Goal: Information Seeking & Learning: Learn about a topic

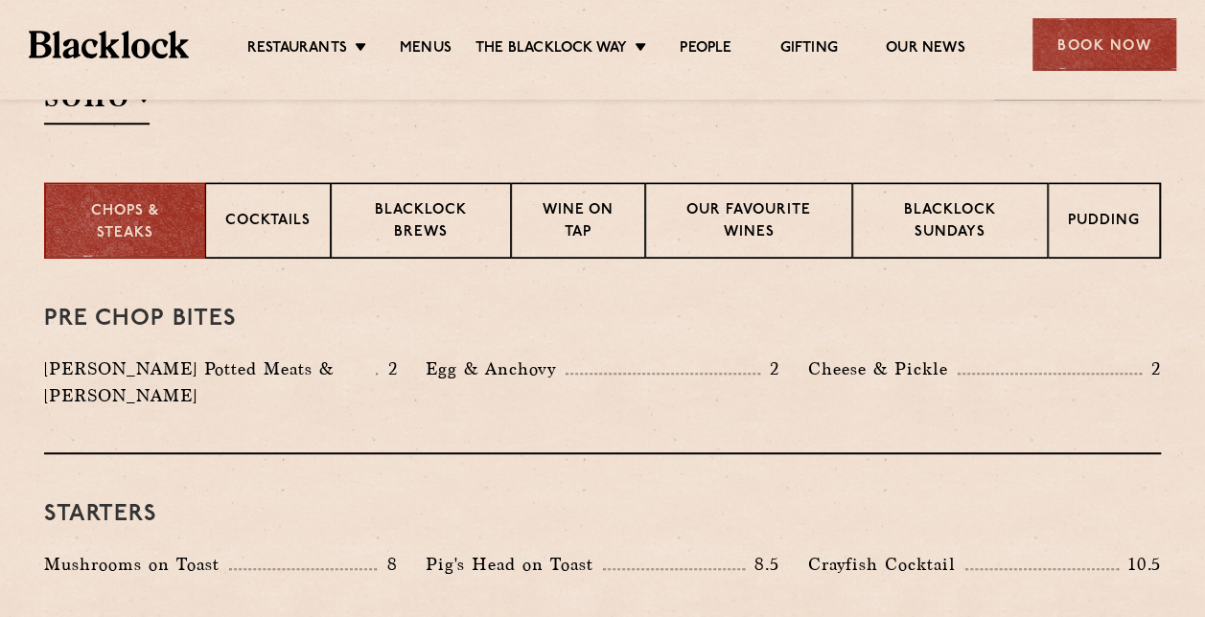
scroll to position [479, 0]
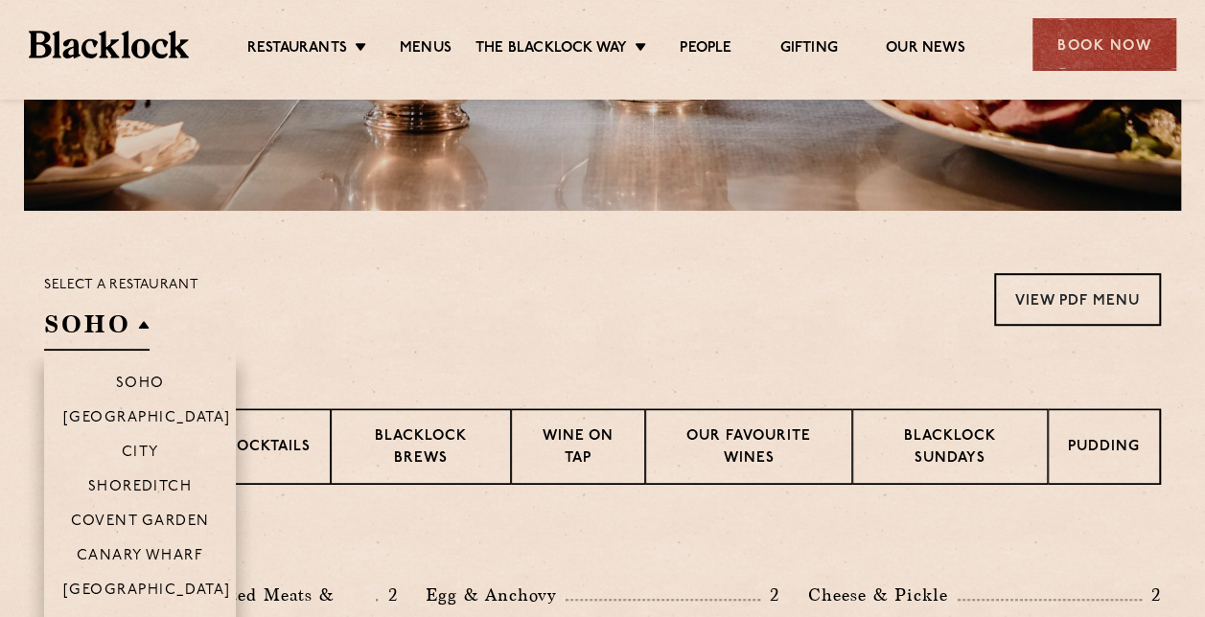
click at [144, 312] on h2 "SOHO" at bounding box center [96, 329] width 105 height 43
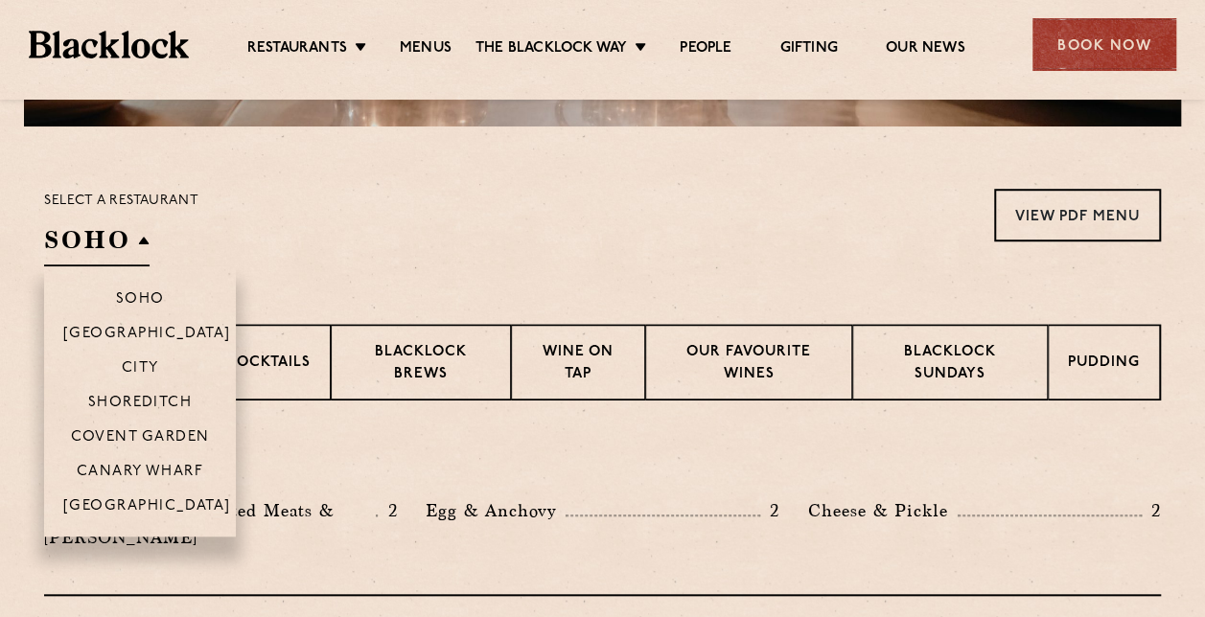
scroll to position [671, 0]
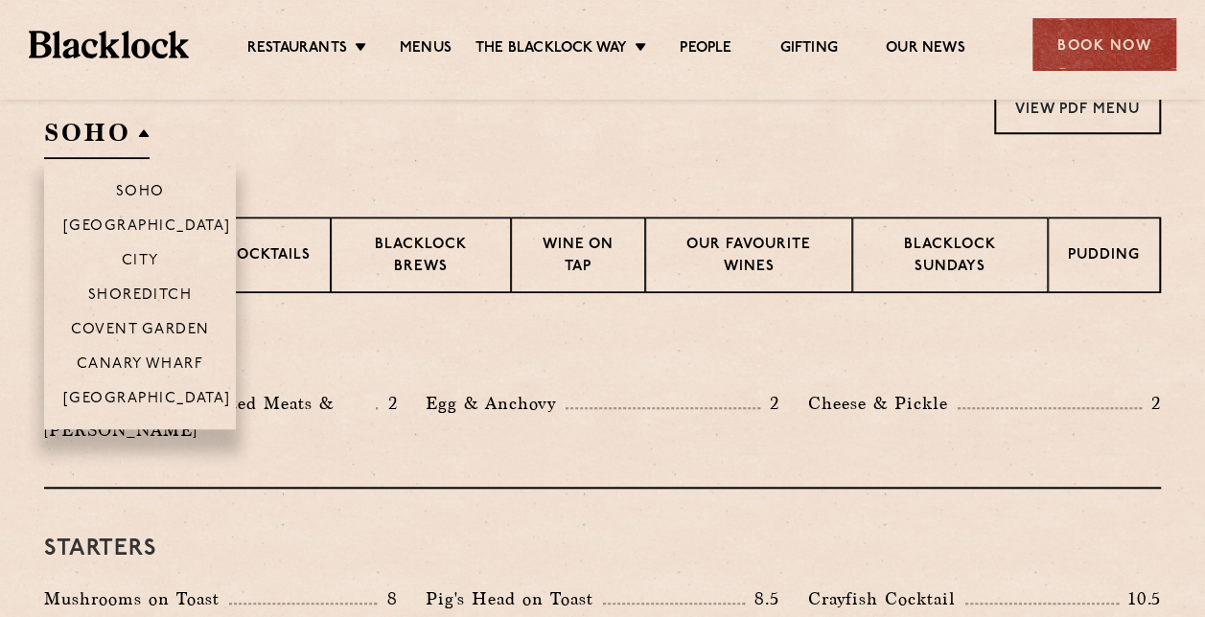
click at [156, 353] on li "Canary Wharf" at bounding box center [140, 363] width 192 height 35
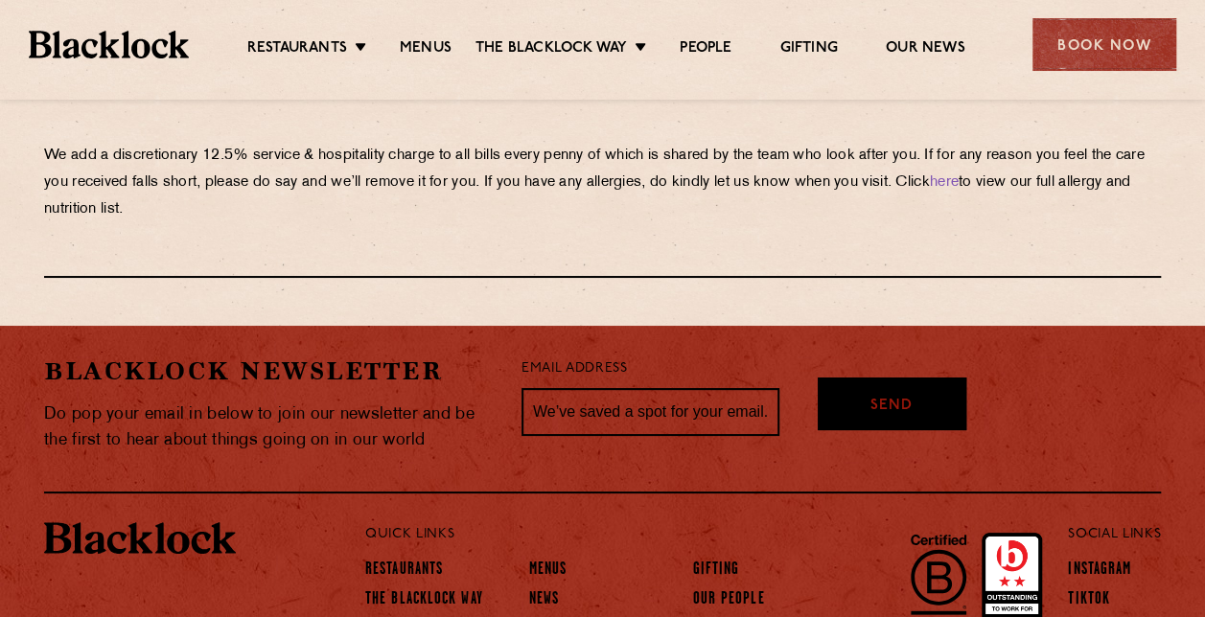
scroll to position [3546, 0]
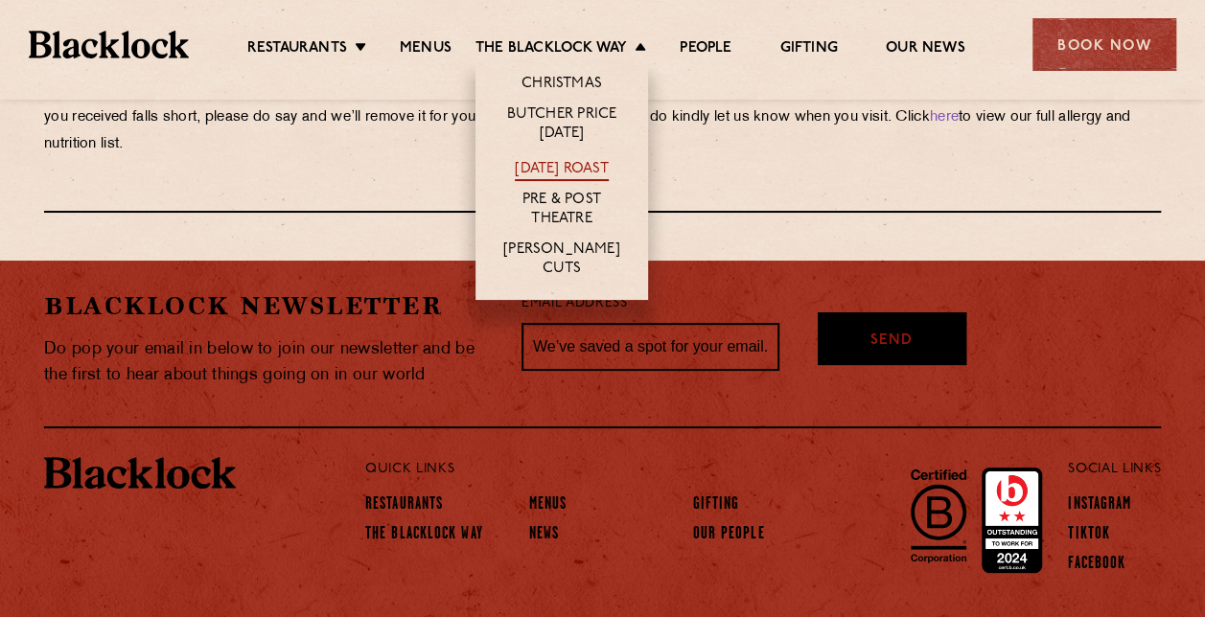
click at [575, 170] on link "[DATE] Roast" at bounding box center [561, 170] width 93 height 21
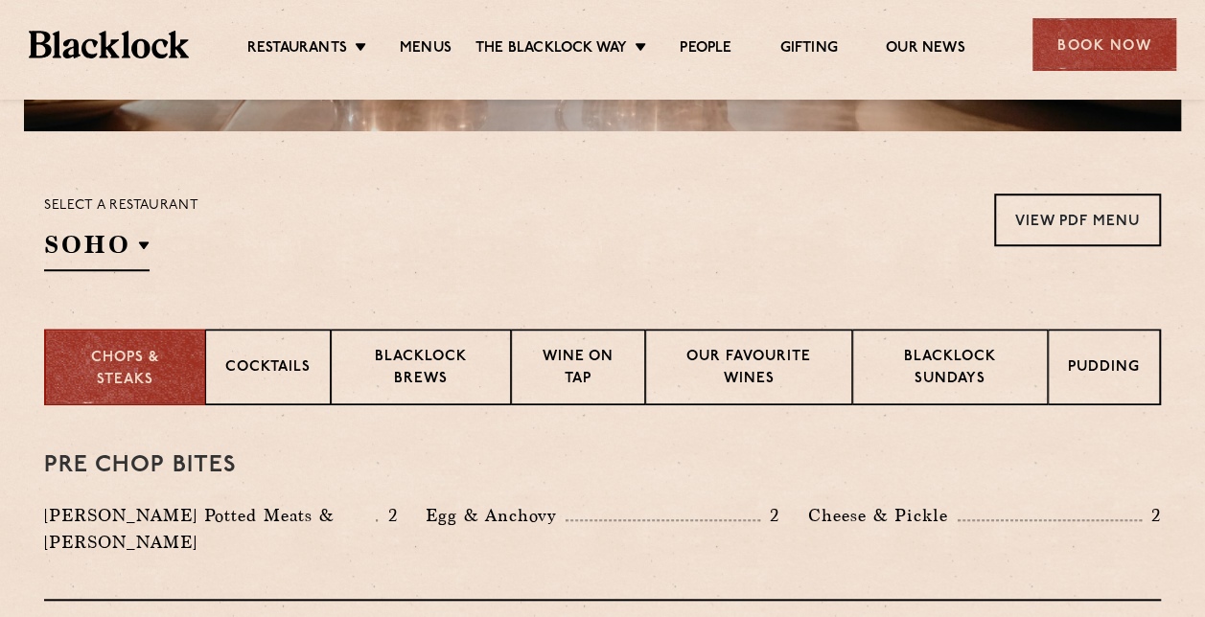
scroll to position [575, 0]
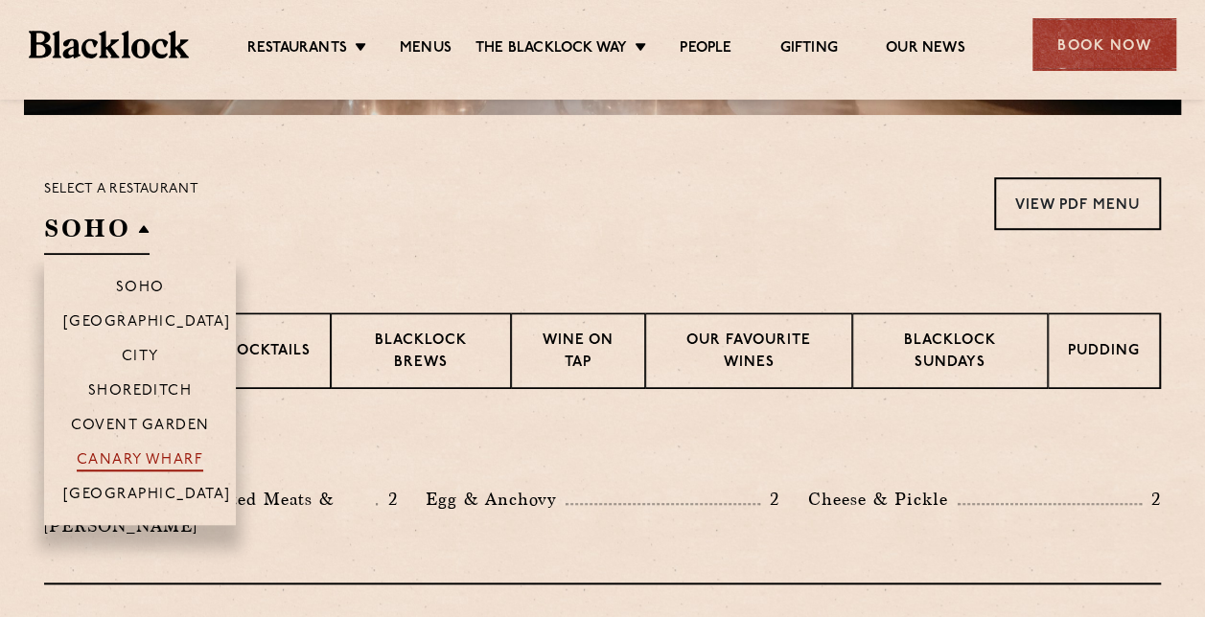
click at [163, 455] on p "Canary Wharf" at bounding box center [140, 461] width 127 height 19
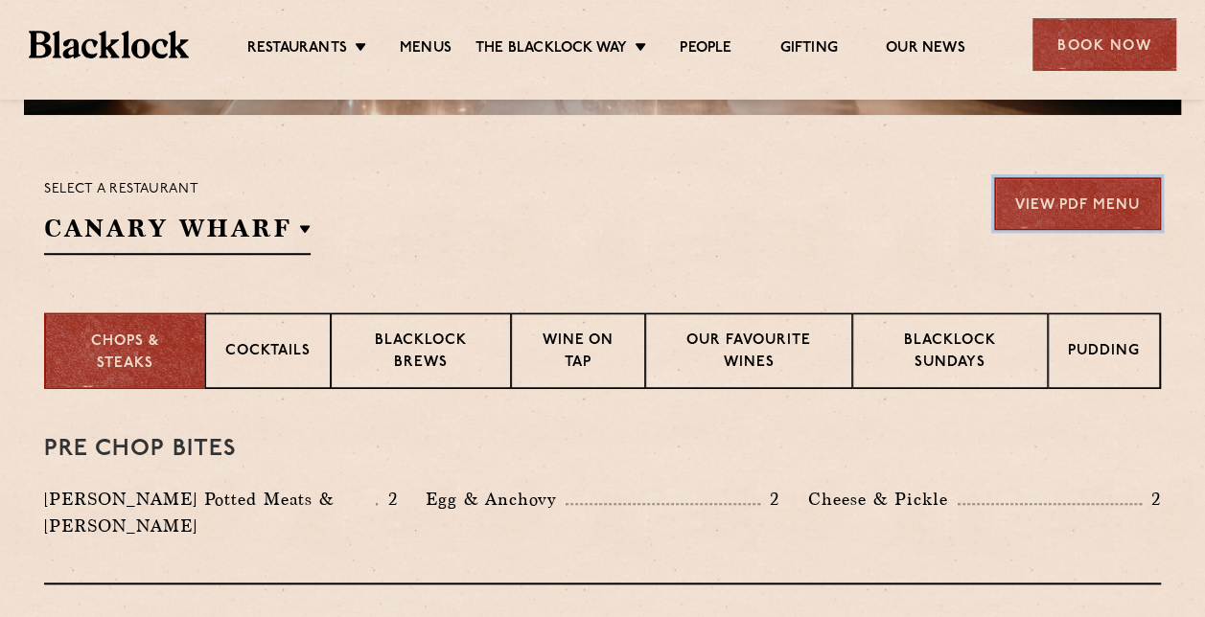
click at [1106, 207] on link "View PDF Menu" at bounding box center [1077, 203] width 167 height 53
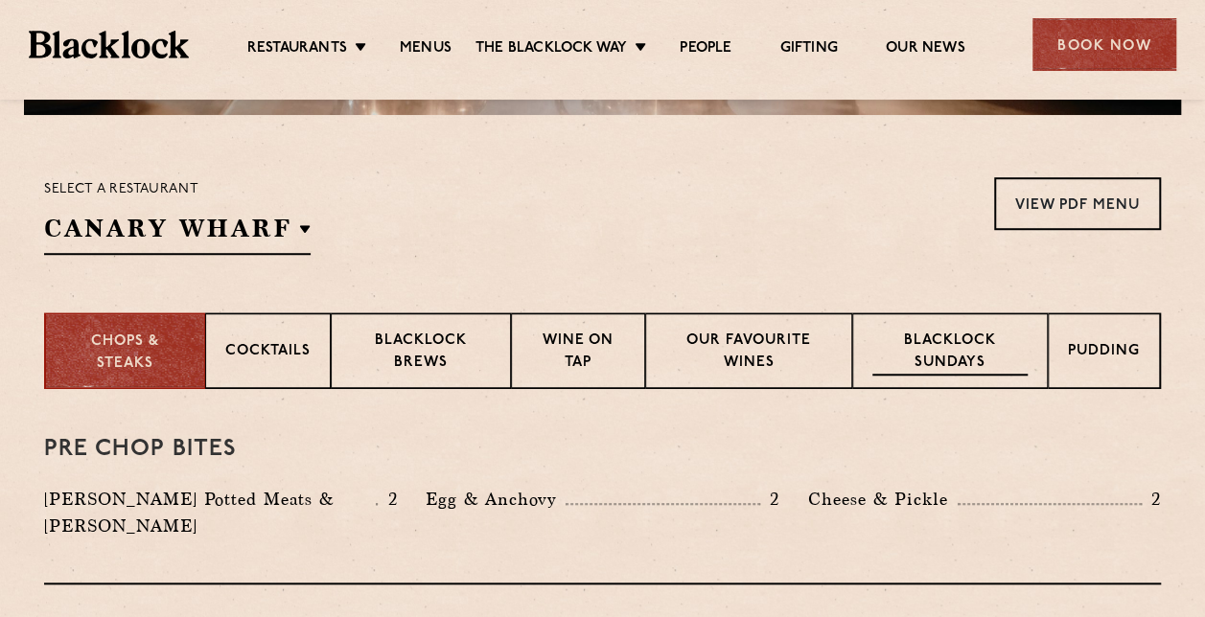
click at [971, 342] on p "Blacklock Sundays" at bounding box center [949, 353] width 155 height 45
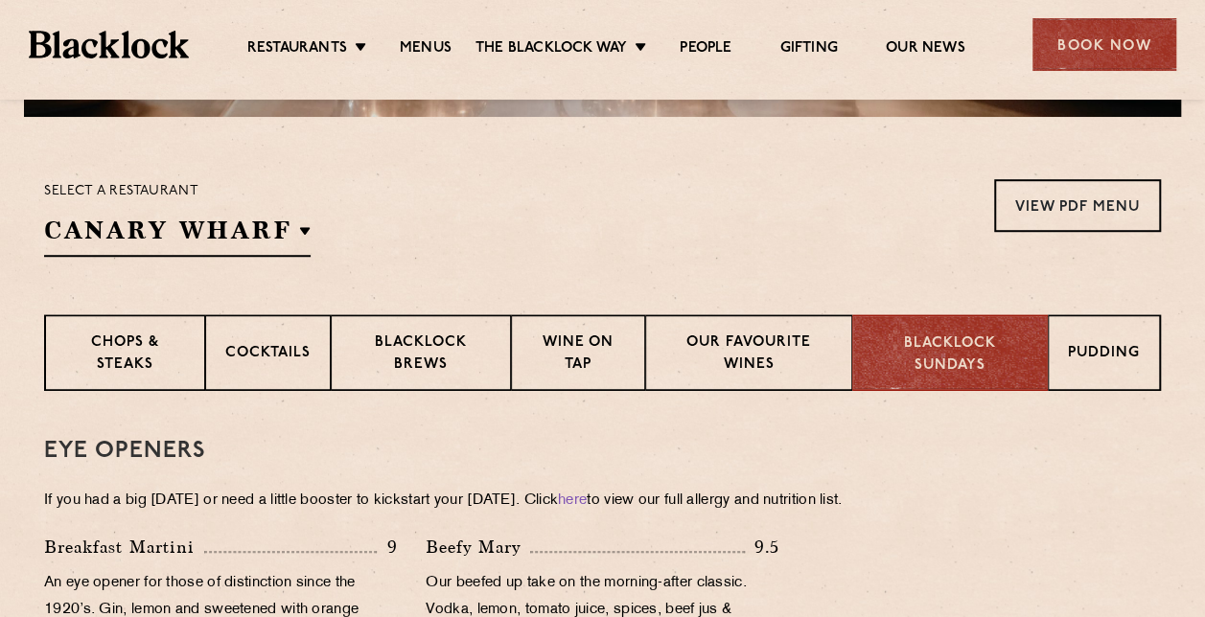
scroll to position [587, 0]
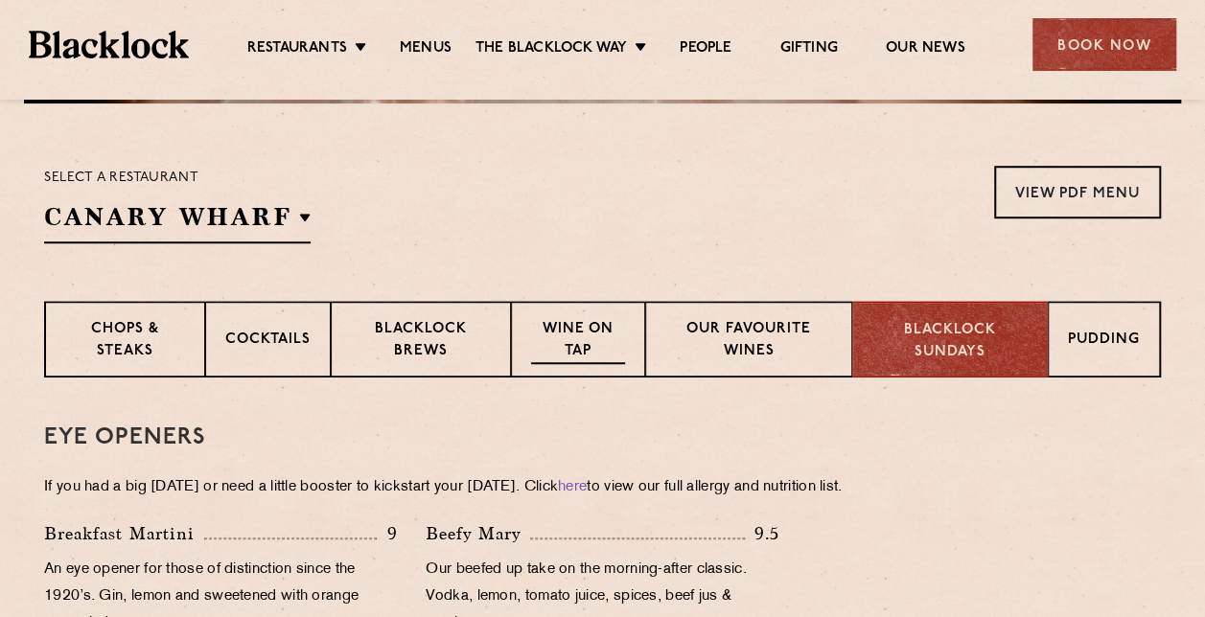
click at [600, 331] on p "Wine on Tap" at bounding box center [578, 341] width 94 height 45
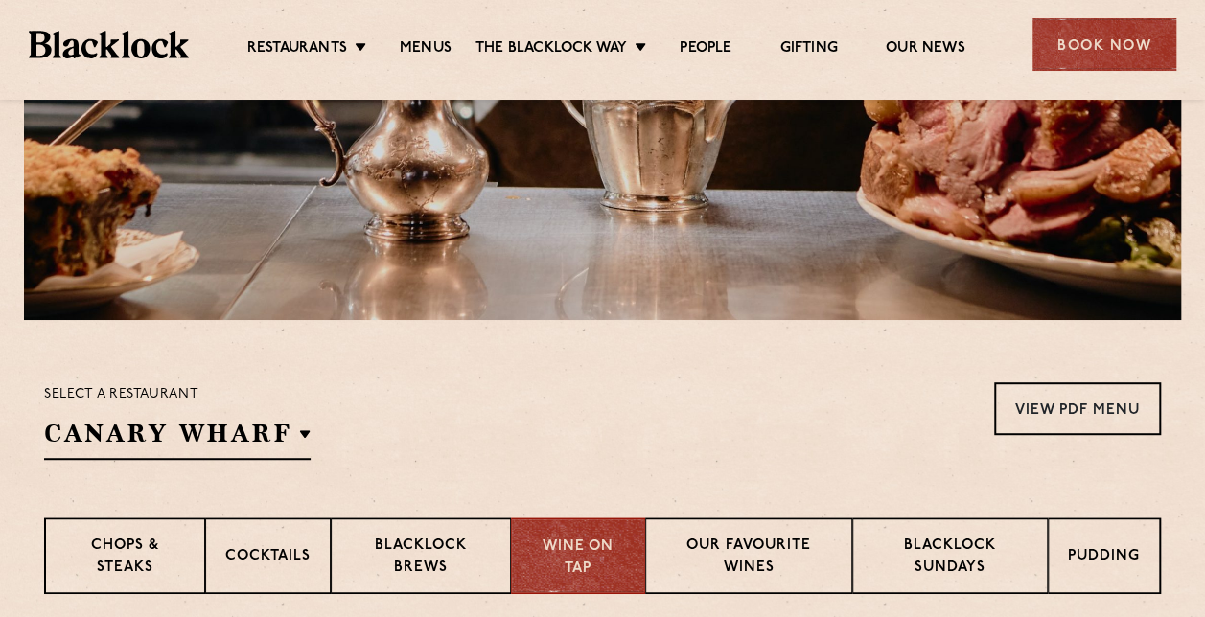
scroll to position [491, 0]
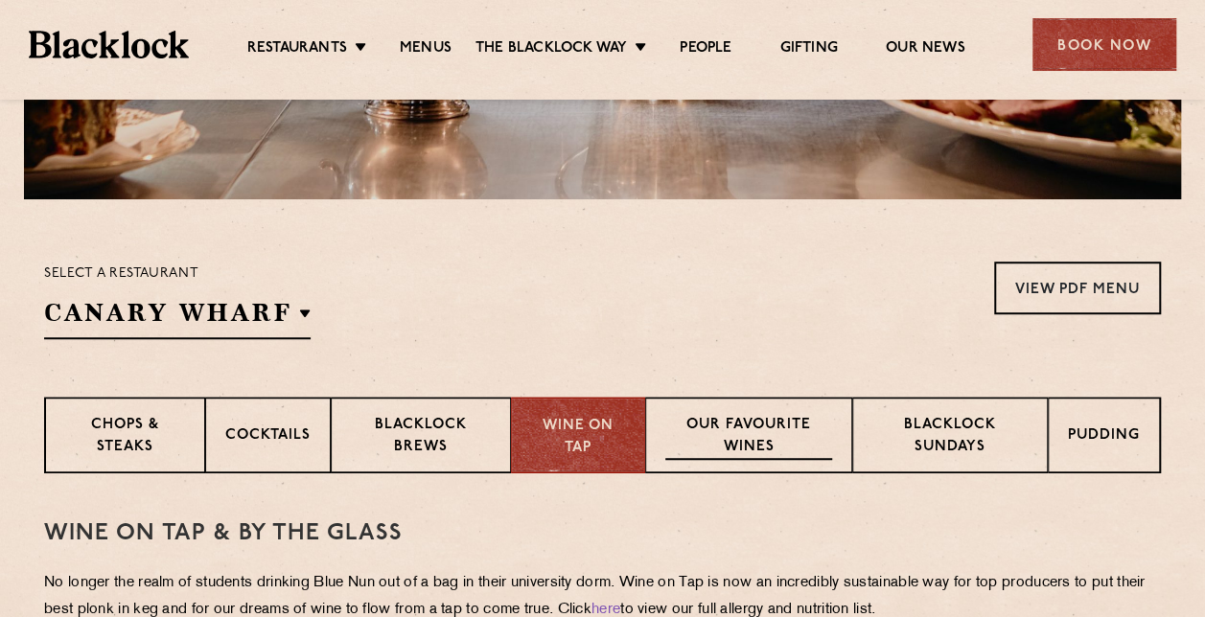
click at [715, 424] on p "Our favourite wines" at bounding box center [748, 437] width 166 height 45
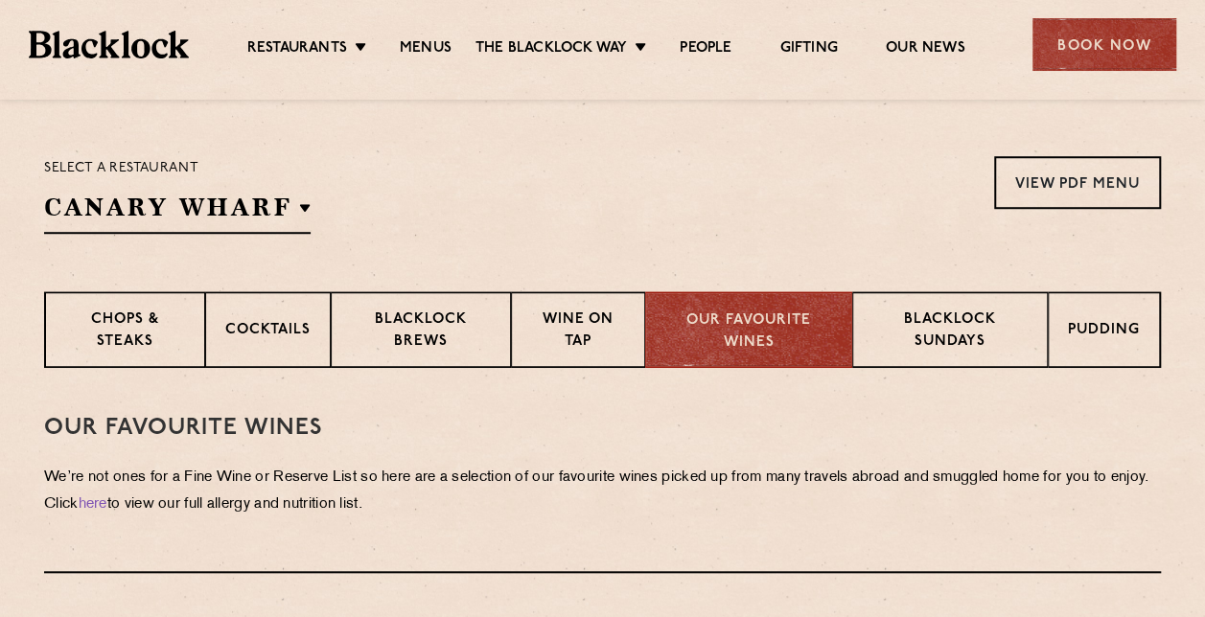
scroll to position [591, 0]
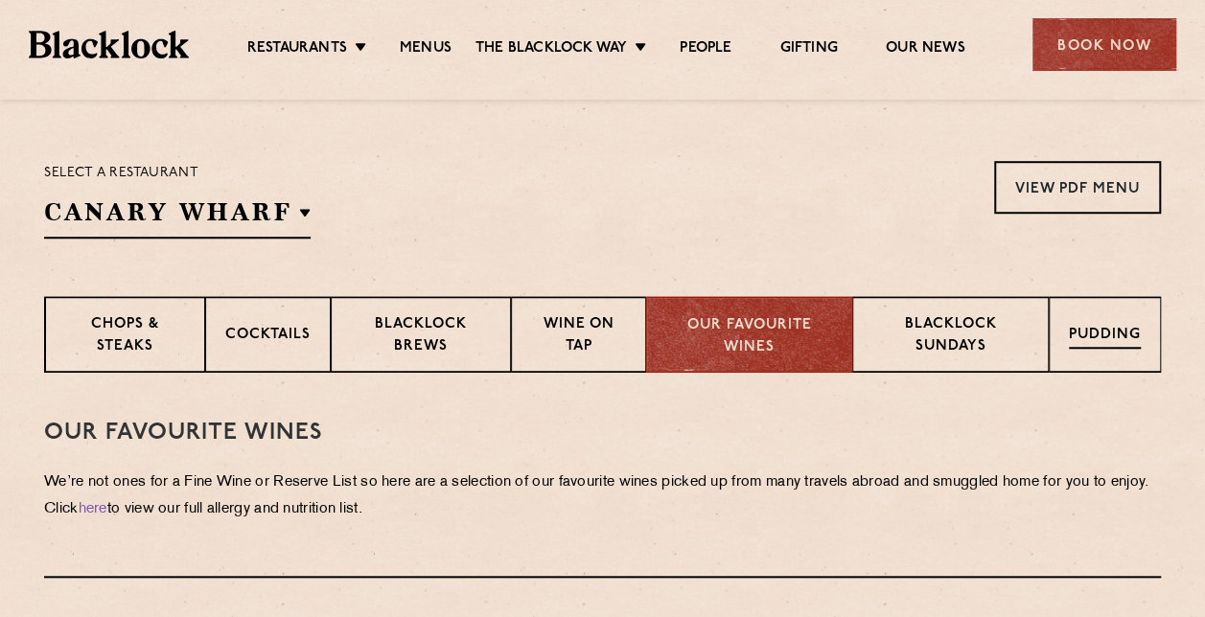
click at [1105, 325] on p "Pudding" at bounding box center [1105, 337] width 72 height 24
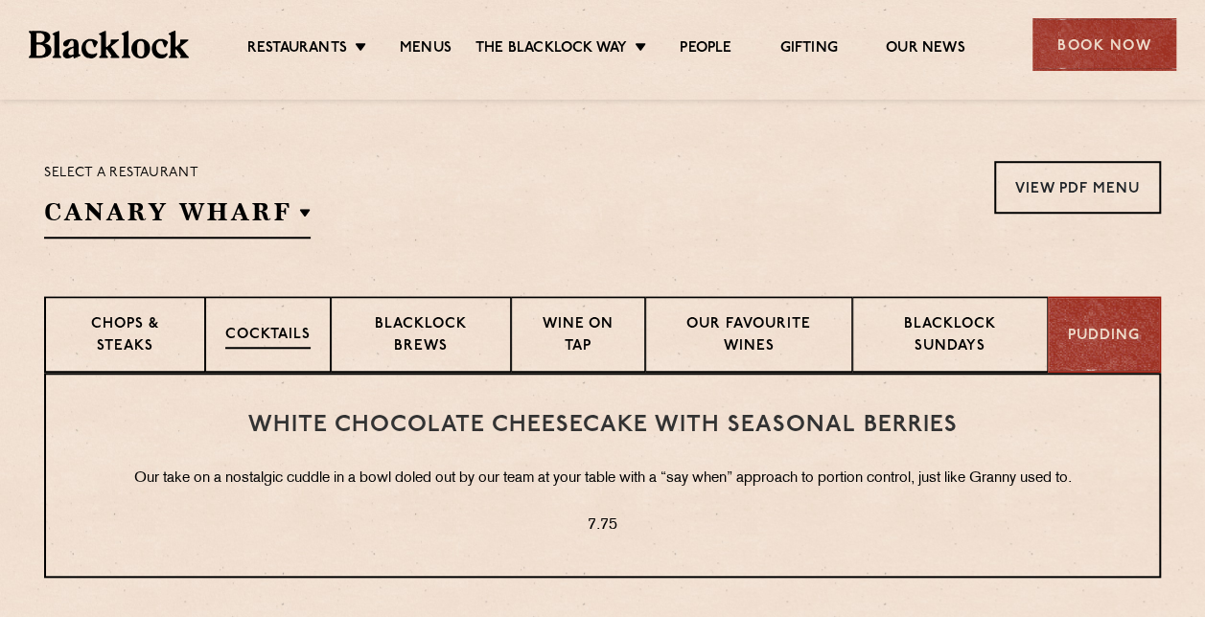
click at [274, 331] on p "Cocktails" at bounding box center [267, 337] width 85 height 24
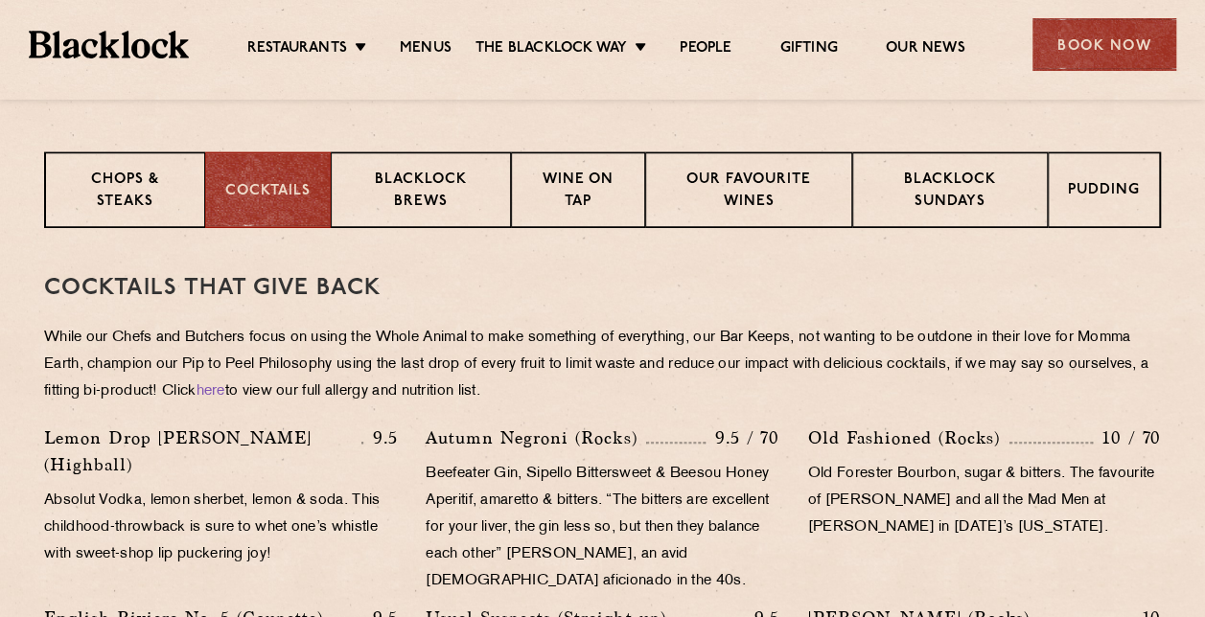
scroll to position [400, 0]
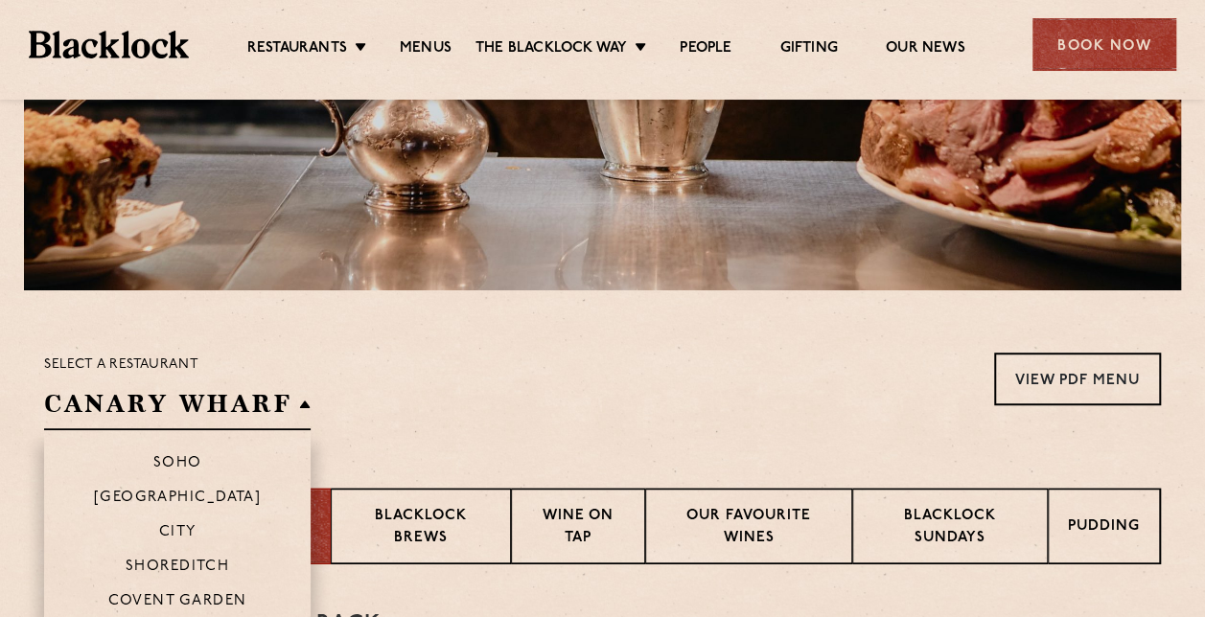
click at [193, 401] on h2 "Canary Wharf" at bounding box center [177, 408] width 266 height 43
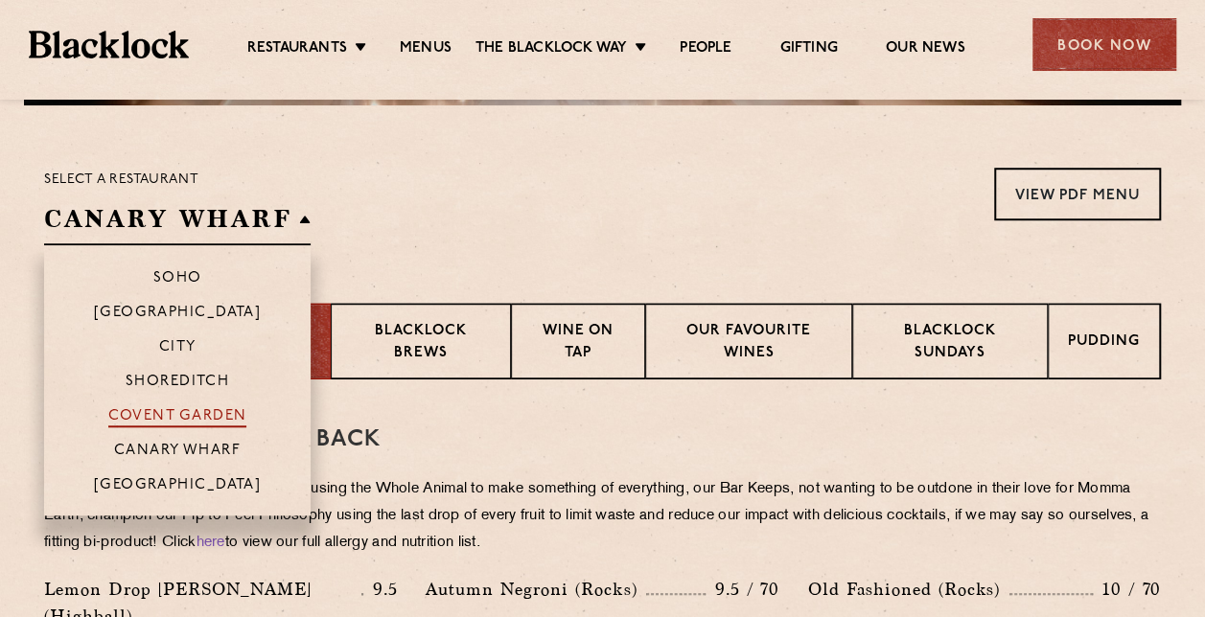
scroll to position [591, 0]
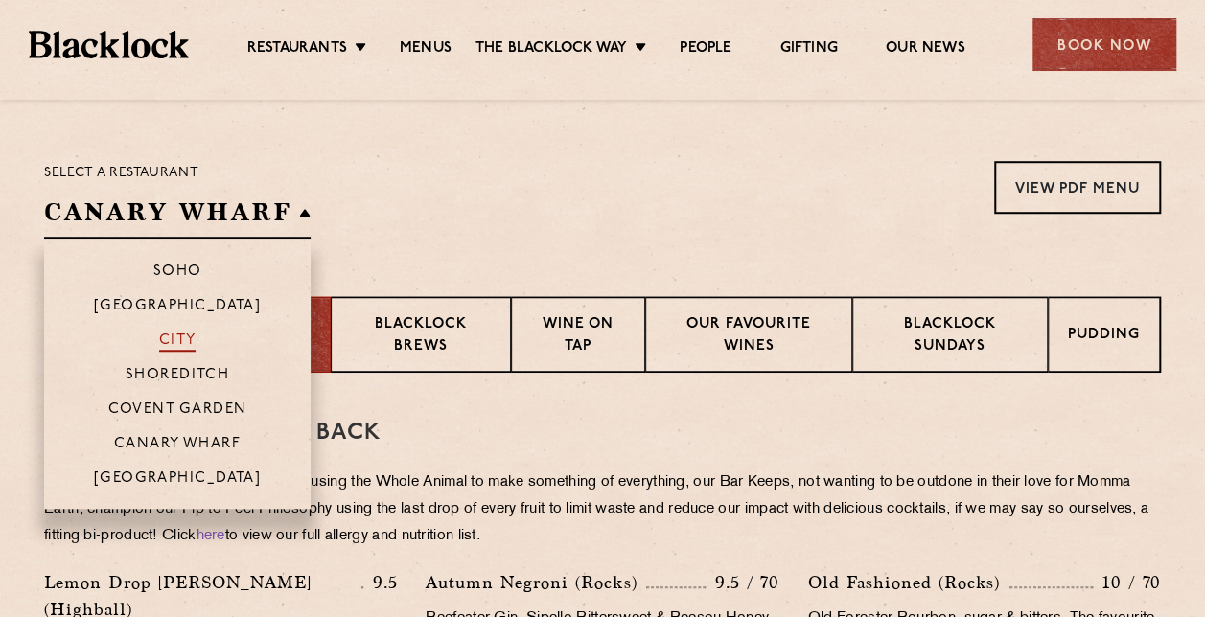
click at [188, 335] on p "City" at bounding box center [177, 342] width 37 height 19
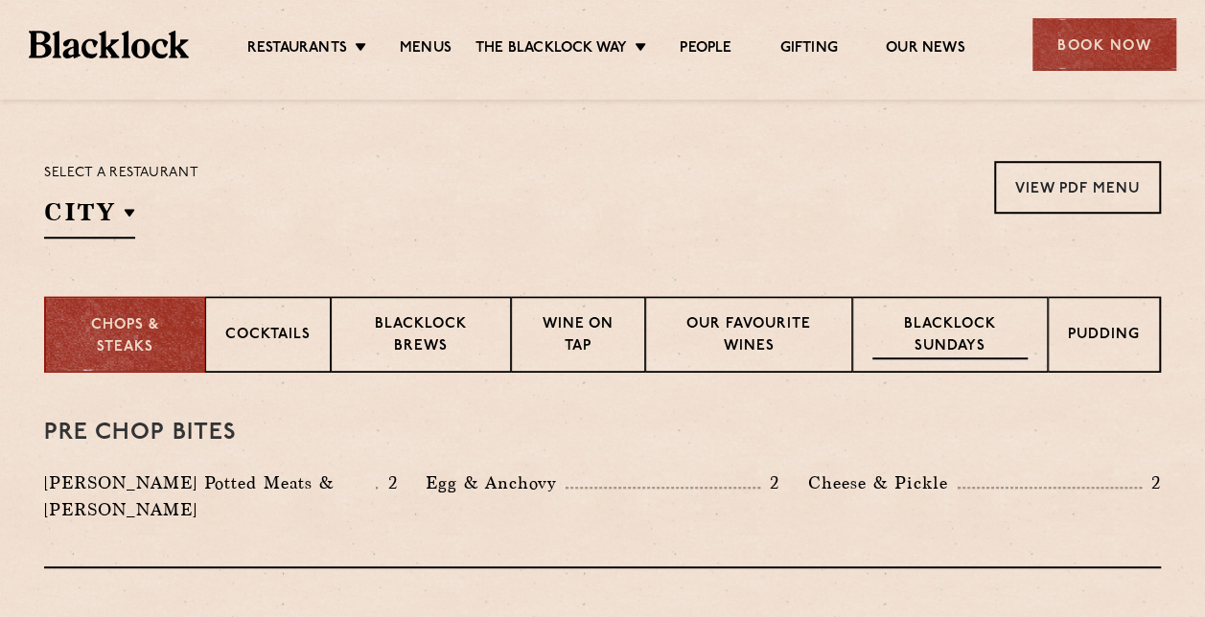
click at [924, 333] on p "Blacklock Sundays" at bounding box center [949, 336] width 155 height 45
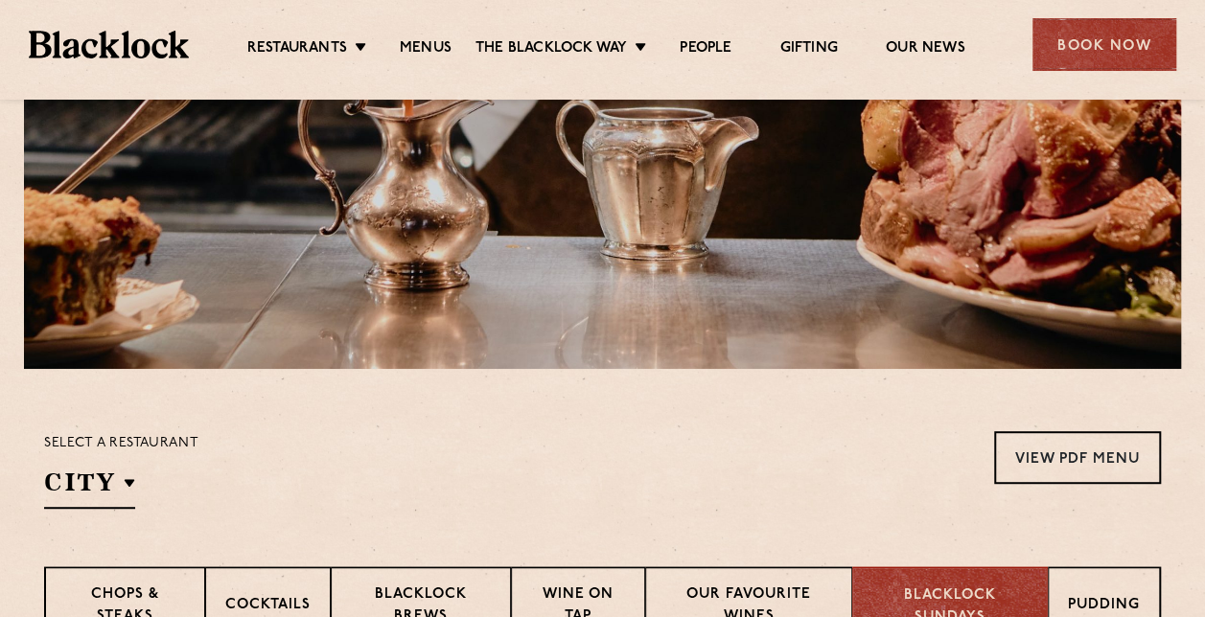
scroll to position [290, 0]
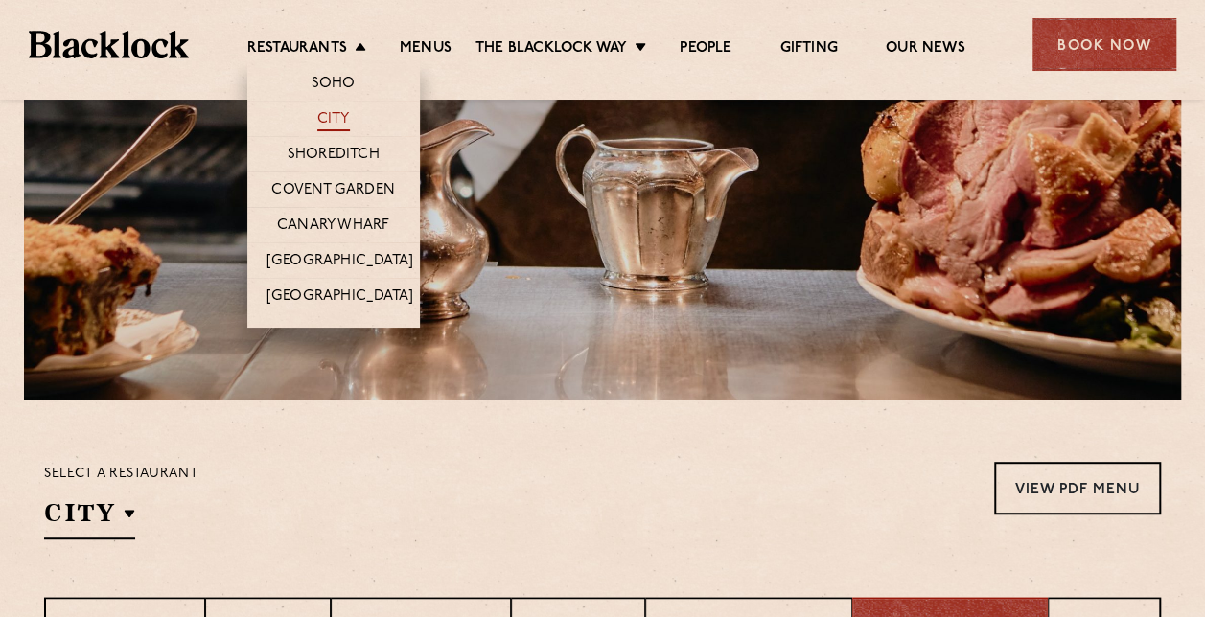
click at [338, 111] on link "City" at bounding box center [333, 120] width 33 height 21
